Goal: Communication & Community: Answer question/provide support

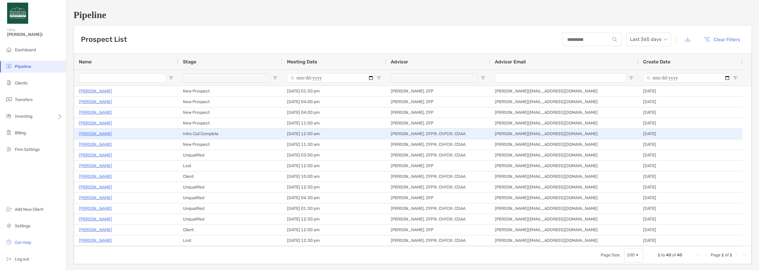
click at [109, 135] on p "[PERSON_NAME]" at bounding box center [95, 133] width 33 height 7
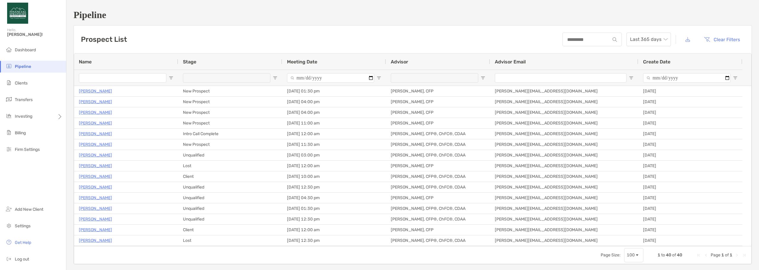
click at [276, 79] on span "Open Filter Menu" at bounding box center [275, 78] width 5 height 5
type input "**********"
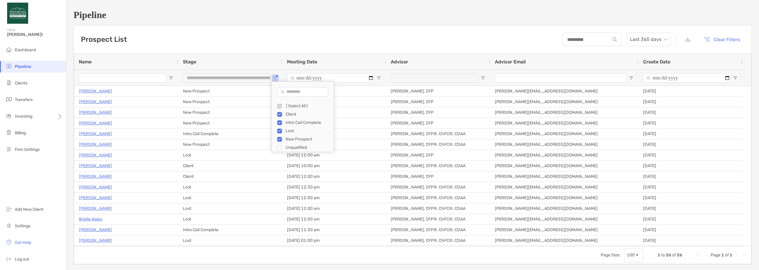
click at [236, 40] on div "Prospect List Last 365 days Clear Filters" at bounding box center [413, 39] width 678 height 28
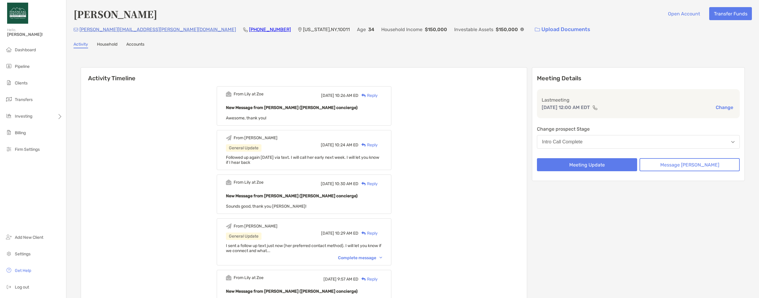
click at [378, 94] on div "Reply" at bounding box center [367, 95] width 19 height 6
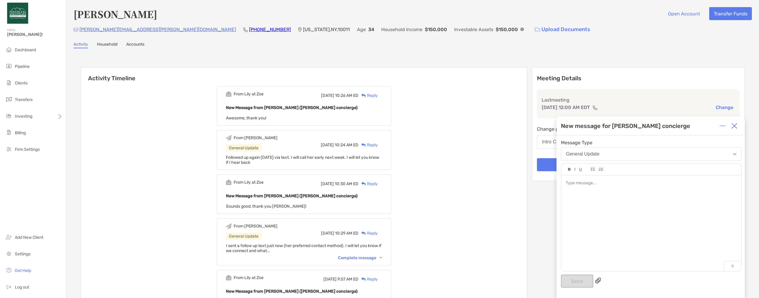
click at [593, 190] on div at bounding box center [651, 220] width 180 height 90
click at [586, 189] on div at bounding box center [651, 220] width 180 height 90
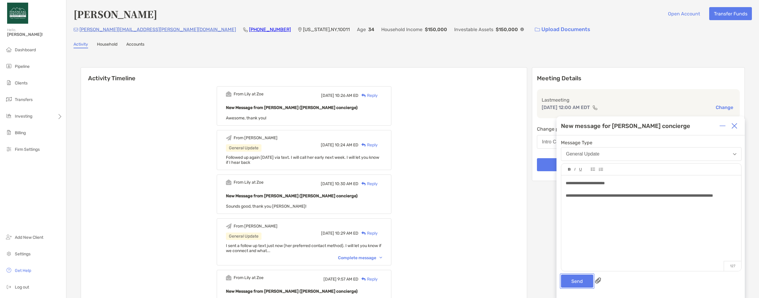
click at [571, 281] on button "Send" at bounding box center [577, 281] width 32 height 13
